Goal: Information Seeking & Learning: Find specific fact

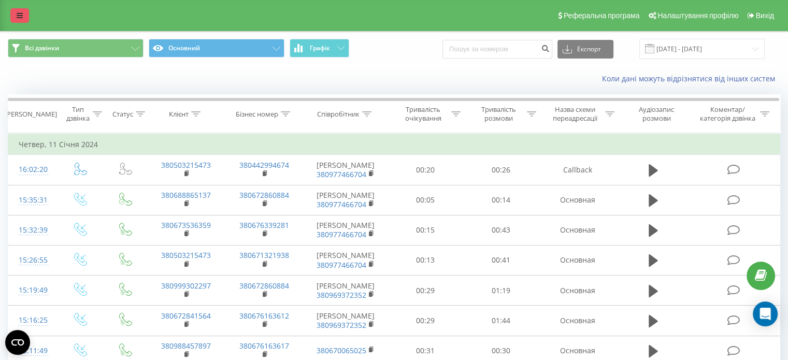
click at [15, 15] on link at bounding box center [19, 15] width 19 height 15
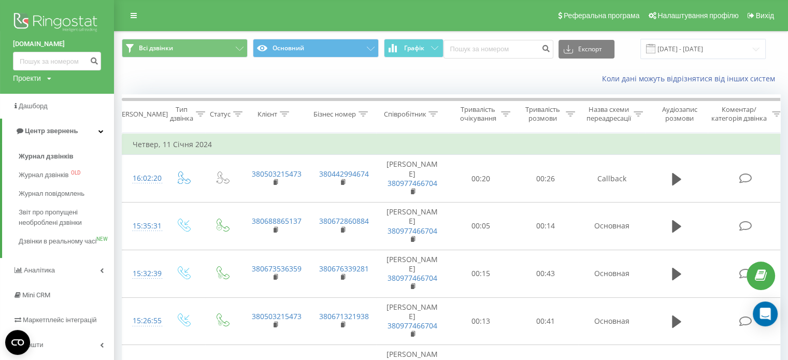
click at [54, 29] on img at bounding box center [57, 23] width 88 height 26
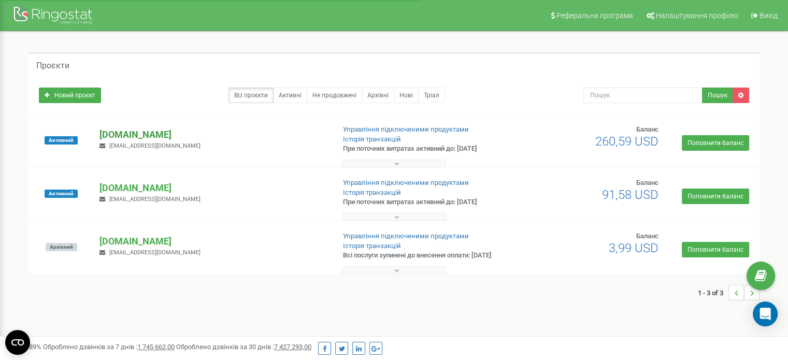
click at [140, 132] on p "[DOMAIN_NAME]" at bounding box center [213, 134] width 227 height 13
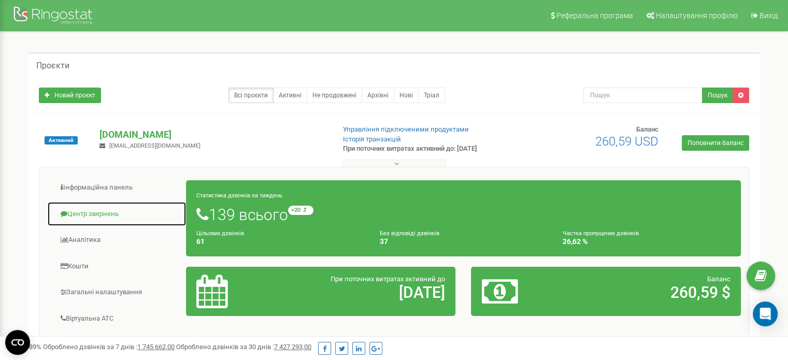
click at [102, 213] on link "Центр звернень" at bounding box center [116, 214] width 139 height 25
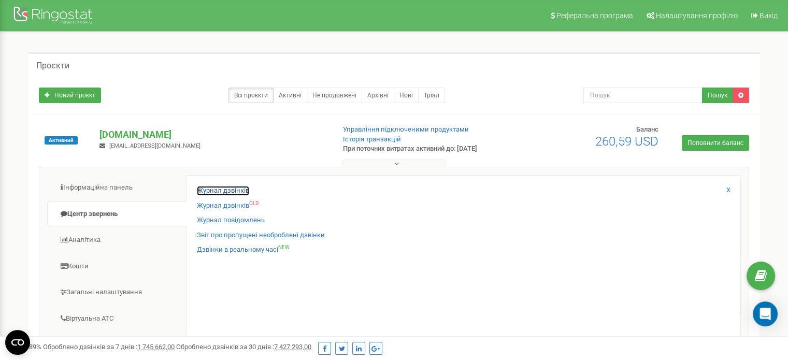
click at [226, 190] on link "Журнал дзвінків" at bounding box center [223, 191] width 52 height 10
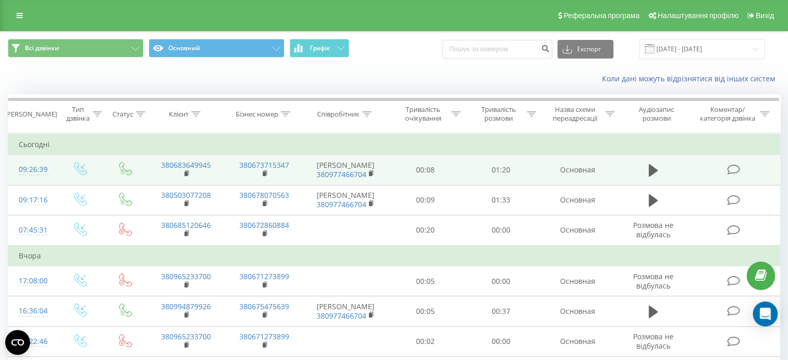
click at [731, 166] on icon at bounding box center [733, 169] width 13 height 11
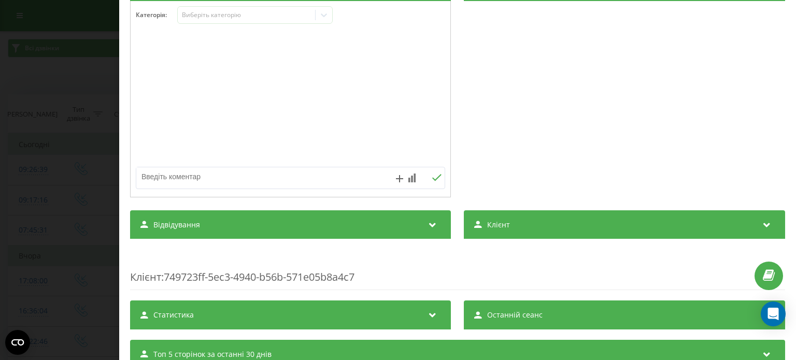
scroll to position [156, 0]
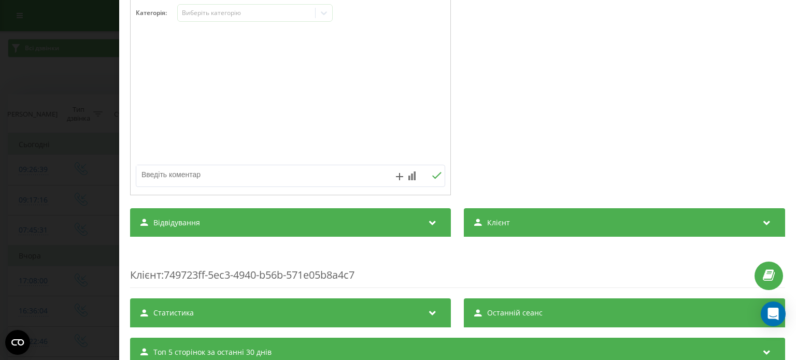
click at [189, 222] on span "Відвідування" at bounding box center [176, 223] width 47 height 10
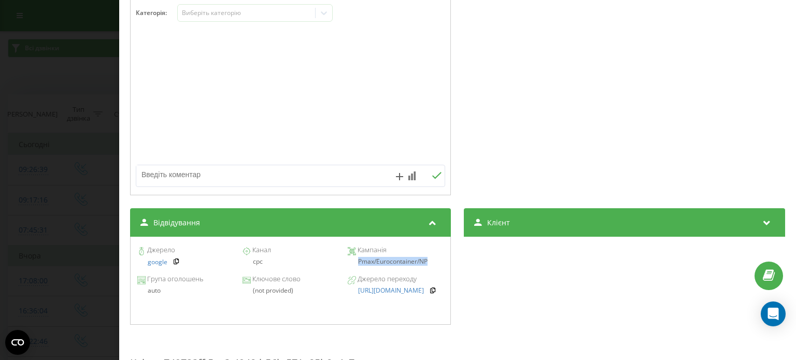
drag, startPoint x: 356, startPoint y: 263, endPoint x: 433, endPoint y: 265, distance: 77.3
click at [433, 265] on div "Pmax/Eurocontainer/NP" at bounding box center [396, 261] width 96 height 7
copy div "Pmax/Eurocontainer/NP"
click at [786, 13] on div "Дзвінок : ua13_-1758608799.6955044 1 x - 01:21 00:00 00:00 Транскрипція Для AI-…" at bounding box center [457, 180] width 677 height 360
